Goal: Book appointment/travel/reservation

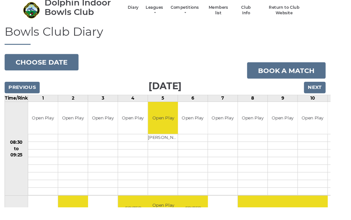
scroll to position [23, 0]
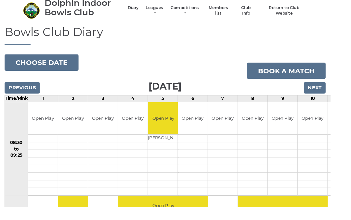
click at [339, 92] on input "Next" at bounding box center [334, 93] width 23 height 12
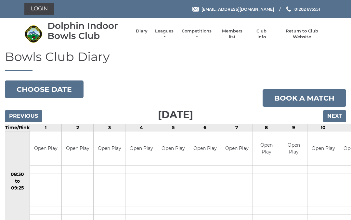
click at [337, 113] on input "Next" at bounding box center [334, 116] width 23 height 12
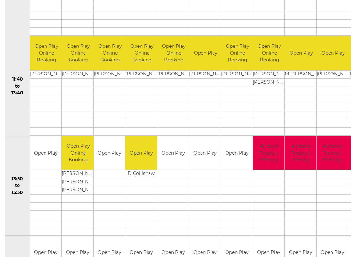
scroll to position [295, 0]
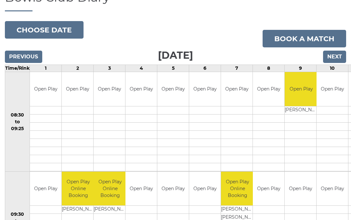
click at [336, 58] on input "Next" at bounding box center [334, 57] width 23 height 12
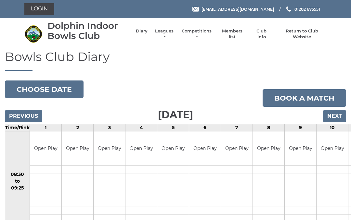
click at [337, 117] on input "Next" at bounding box center [334, 116] width 23 height 12
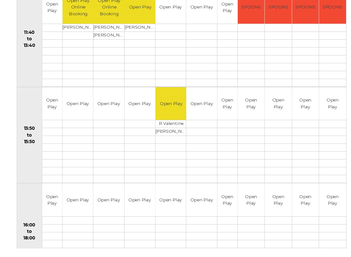
scroll to position [368, 0]
